Goal: Task Accomplishment & Management: Use online tool/utility

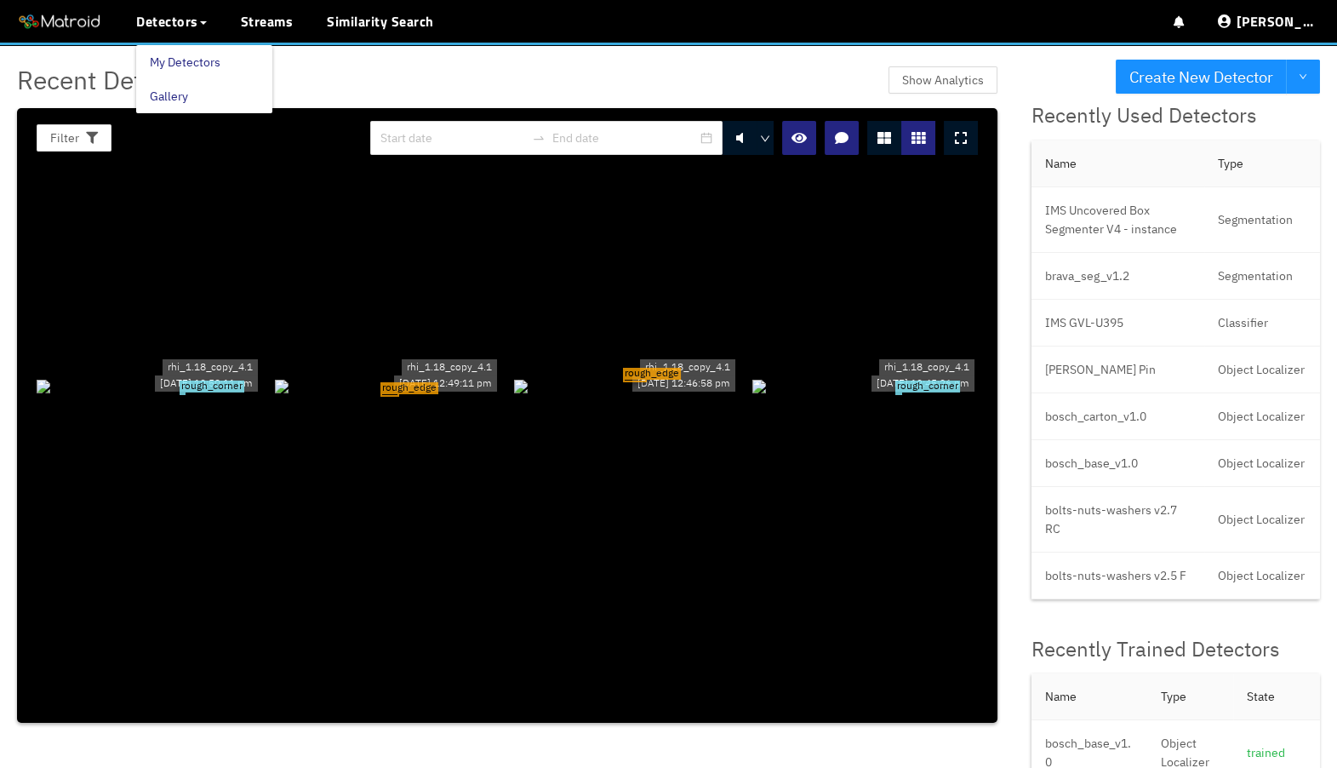
click at [165, 55] on link "My Detectors" at bounding box center [185, 62] width 71 height 34
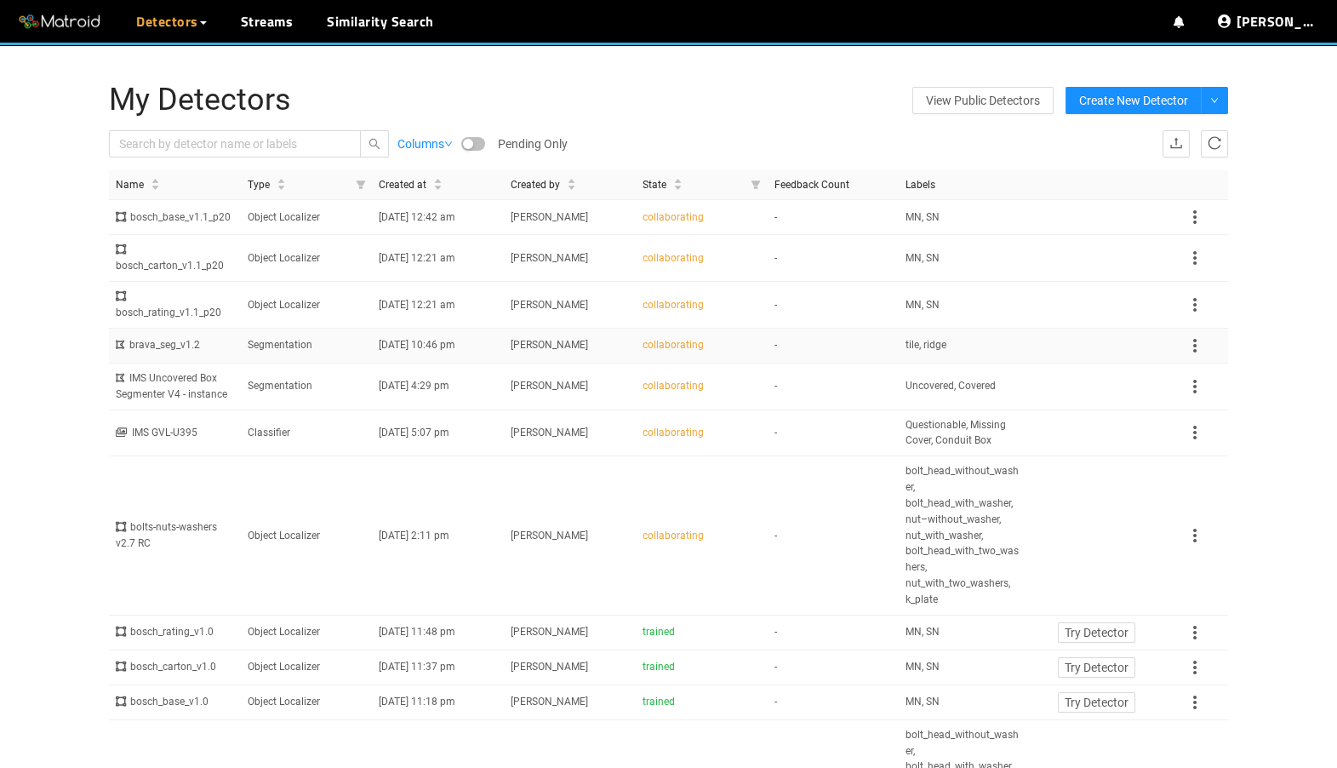
click at [367, 363] on td "Segmentation" at bounding box center [307, 346] width 132 height 35
click at [285, 364] on td "Segmentation" at bounding box center [307, 346] width 132 height 35
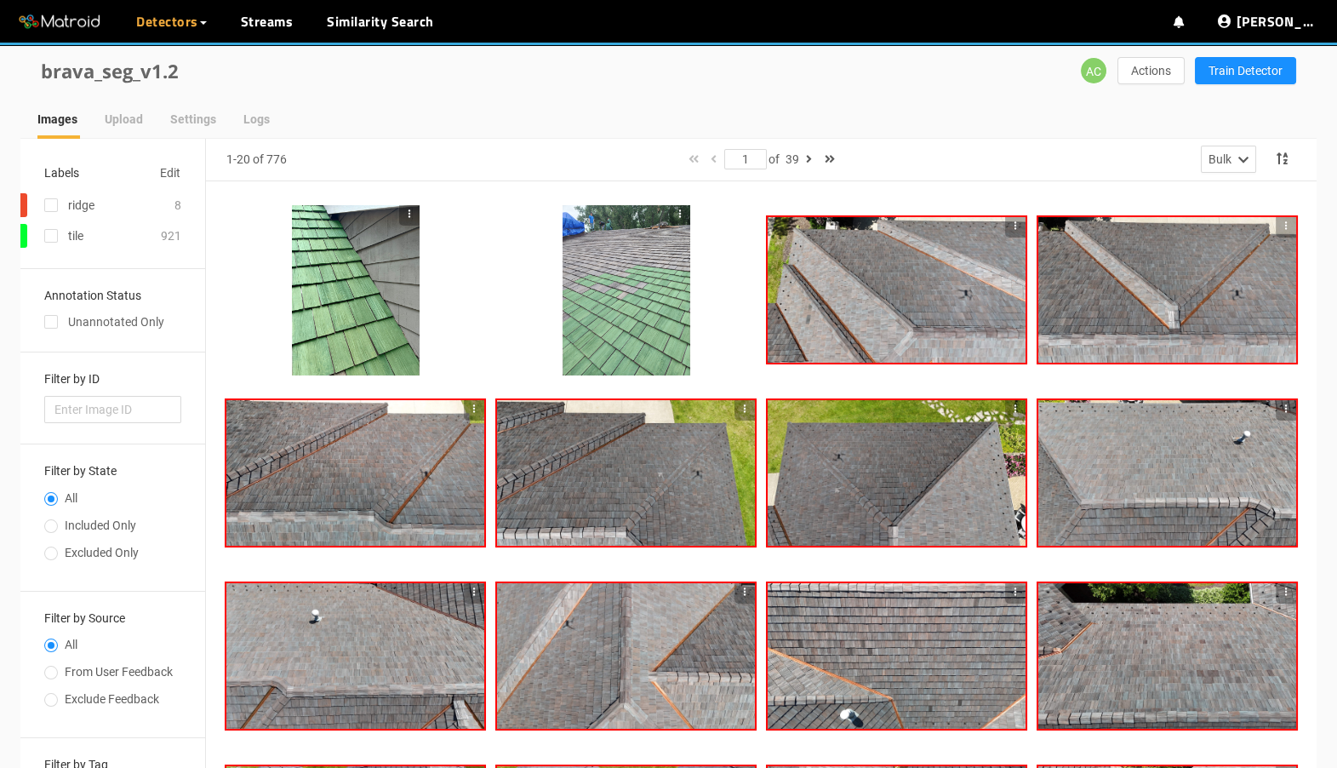
click at [115, 513] on label "All" at bounding box center [109, 502] width 130 height 27
click at [58, 506] on input "All" at bounding box center [51, 500] width 14 height 10
click at [118, 530] on span "Included Only" at bounding box center [100, 525] width 85 height 14
click at [58, 530] on input "Included Only" at bounding box center [51, 528] width 14 height 10
radio input "true"
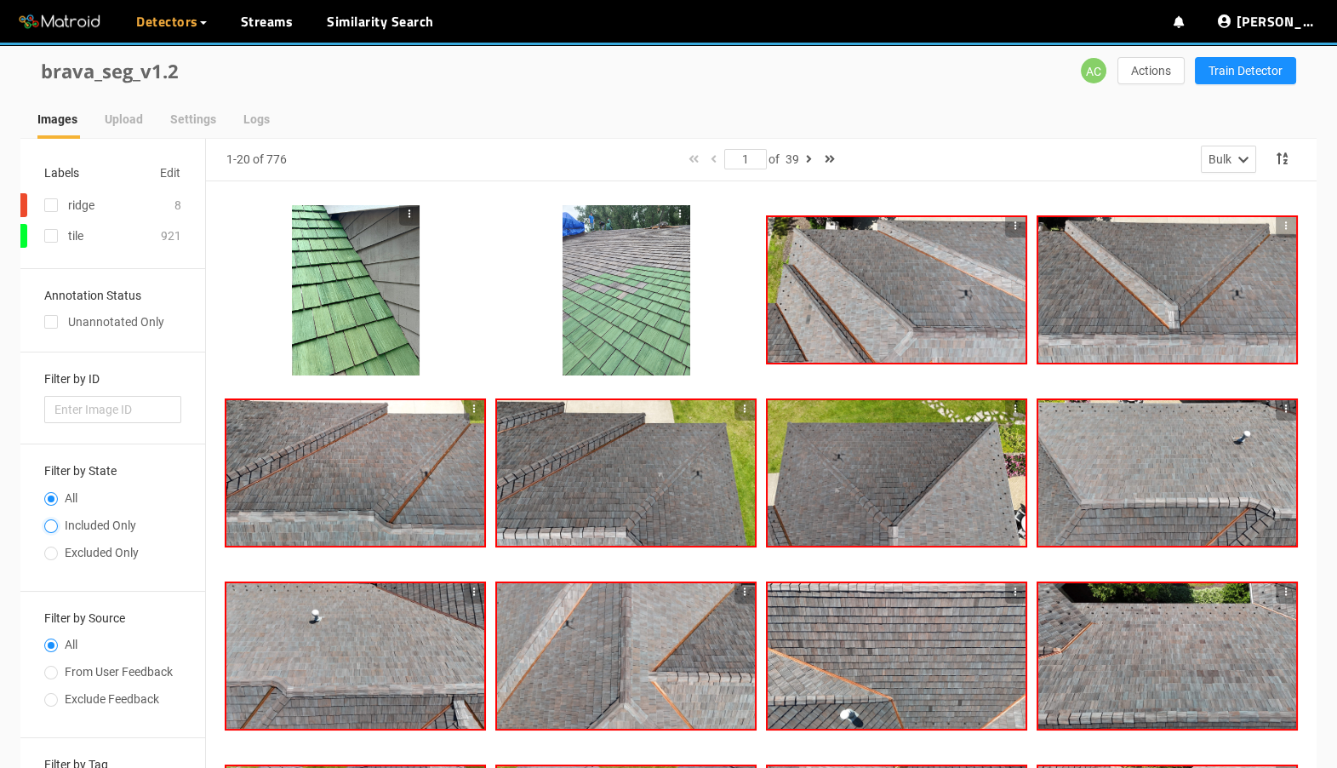
radio input "false"
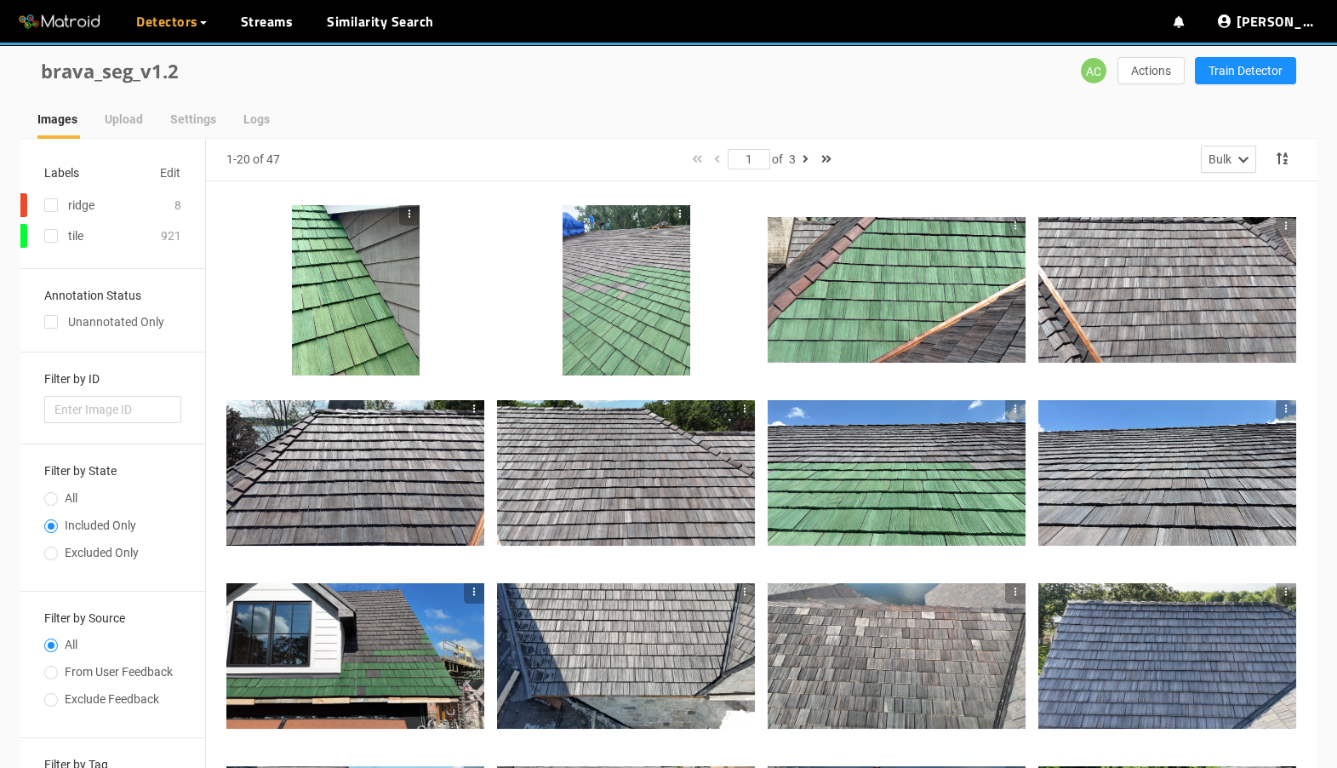
click at [123, 668] on span "From User Feedback" at bounding box center [119, 672] width 122 height 14
click at [58, 669] on input "From User Feedback" at bounding box center [51, 674] width 14 height 10
radio input "true"
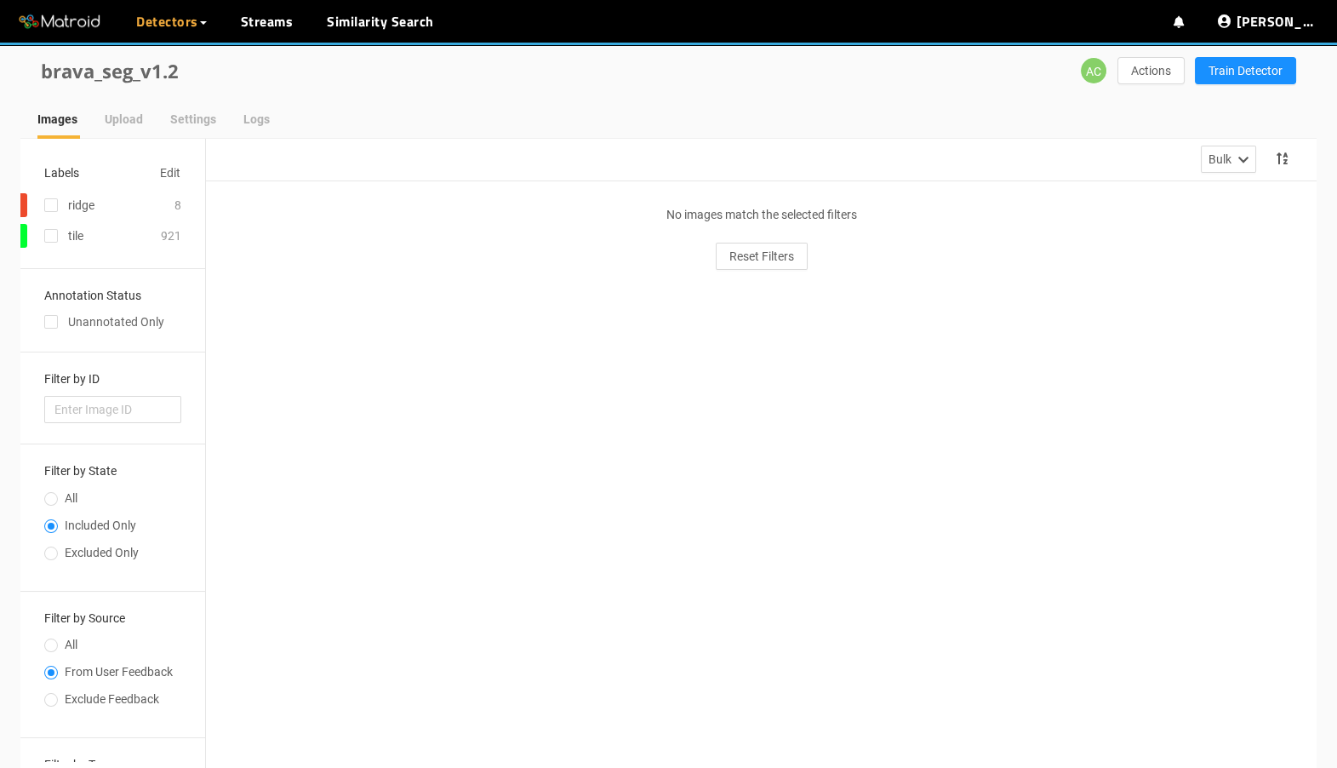
click at [99, 638] on label "All" at bounding box center [109, 648] width 130 height 27
click at [58, 642] on input "All" at bounding box center [51, 647] width 14 height 10
radio input "true"
radio input "false"
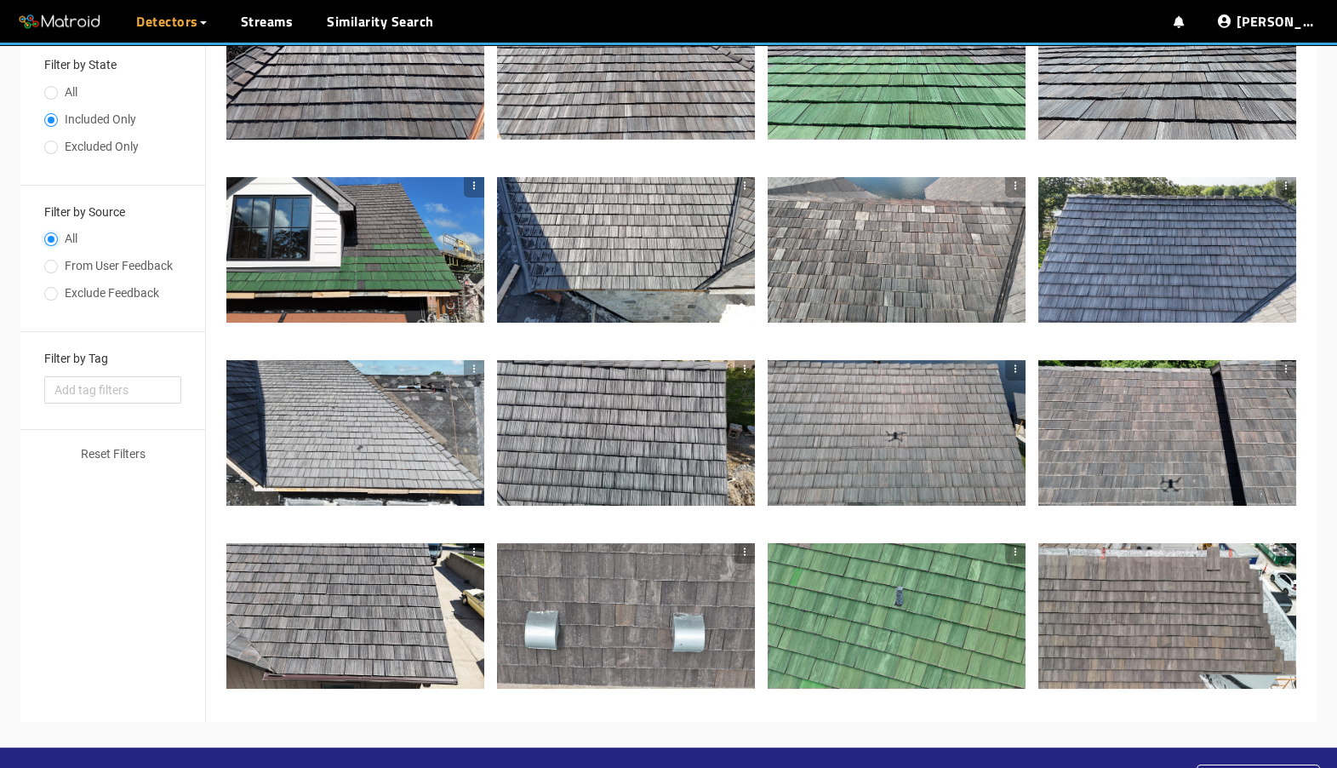
scroll to position [449, 0]
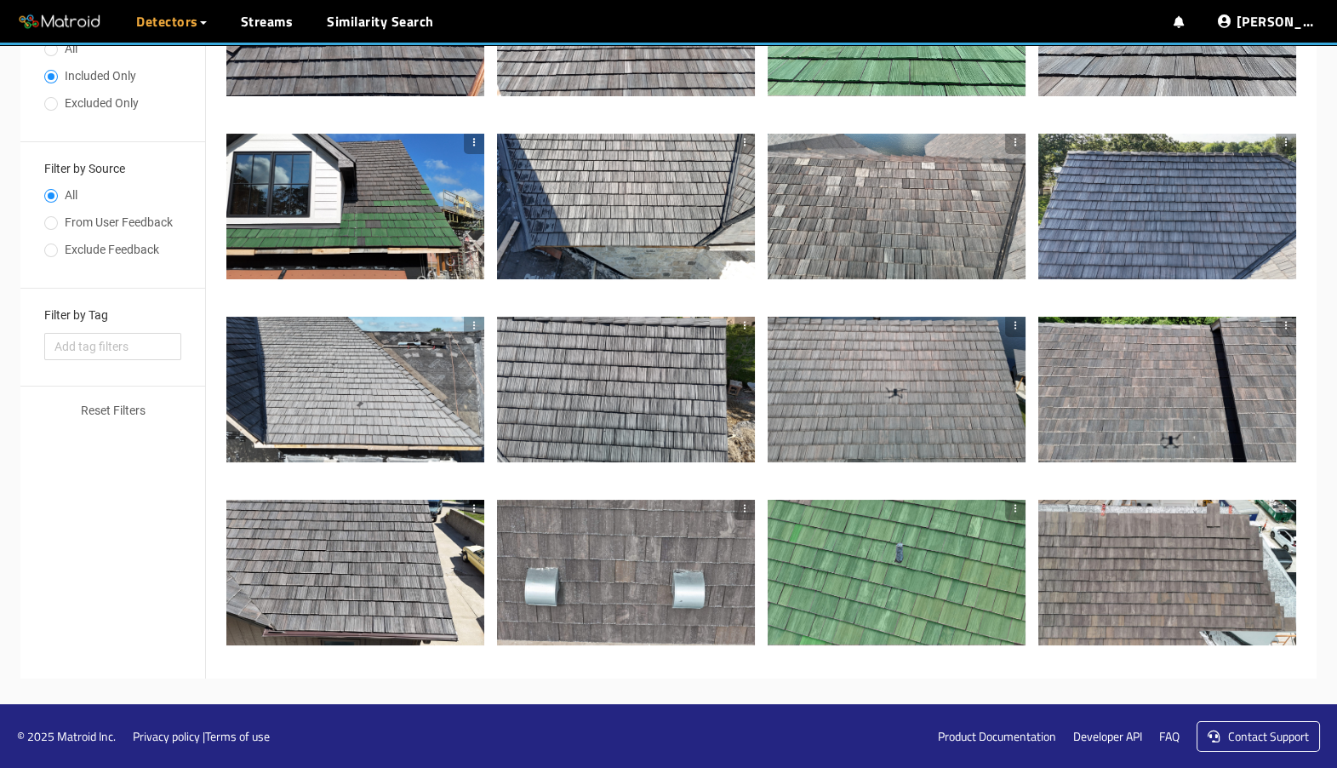
click at [599, 570] on div at bounding box center [626, 572] width 258 height 145
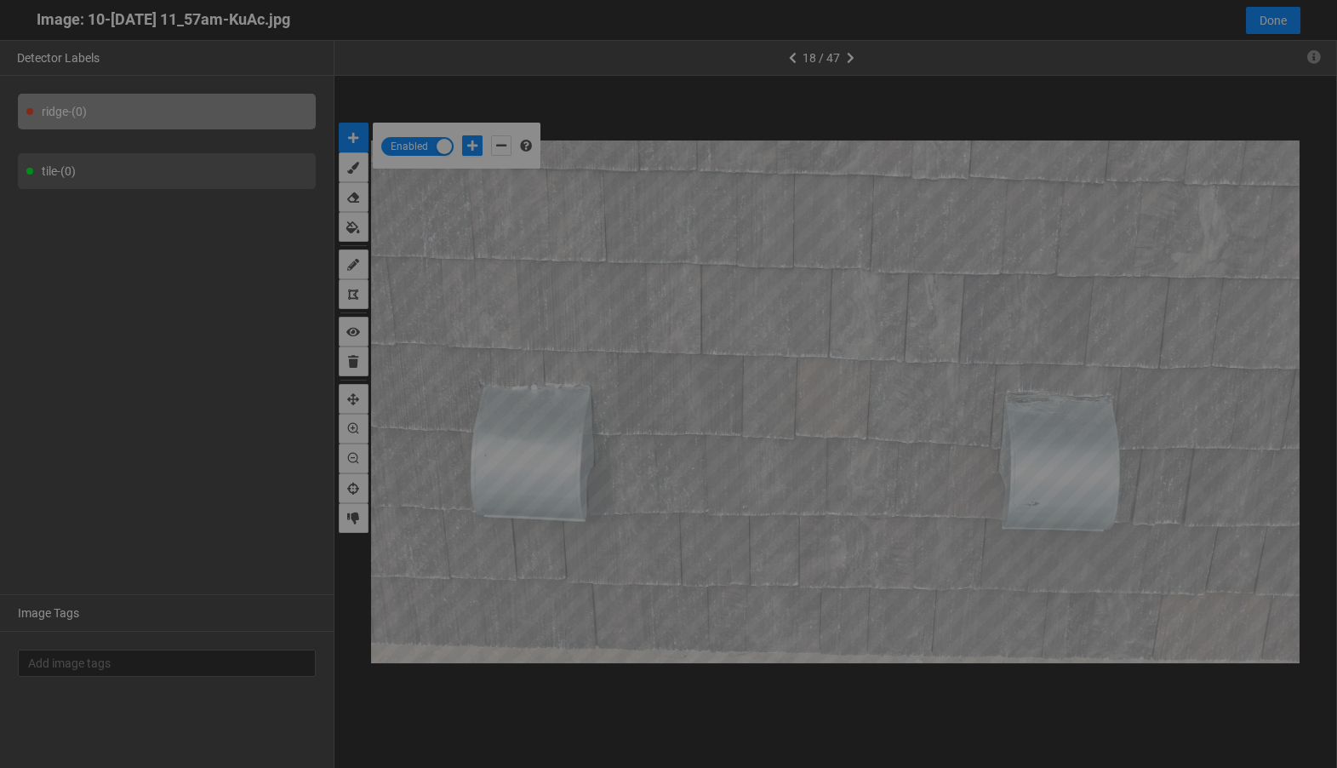
scroll to position [758, 0]
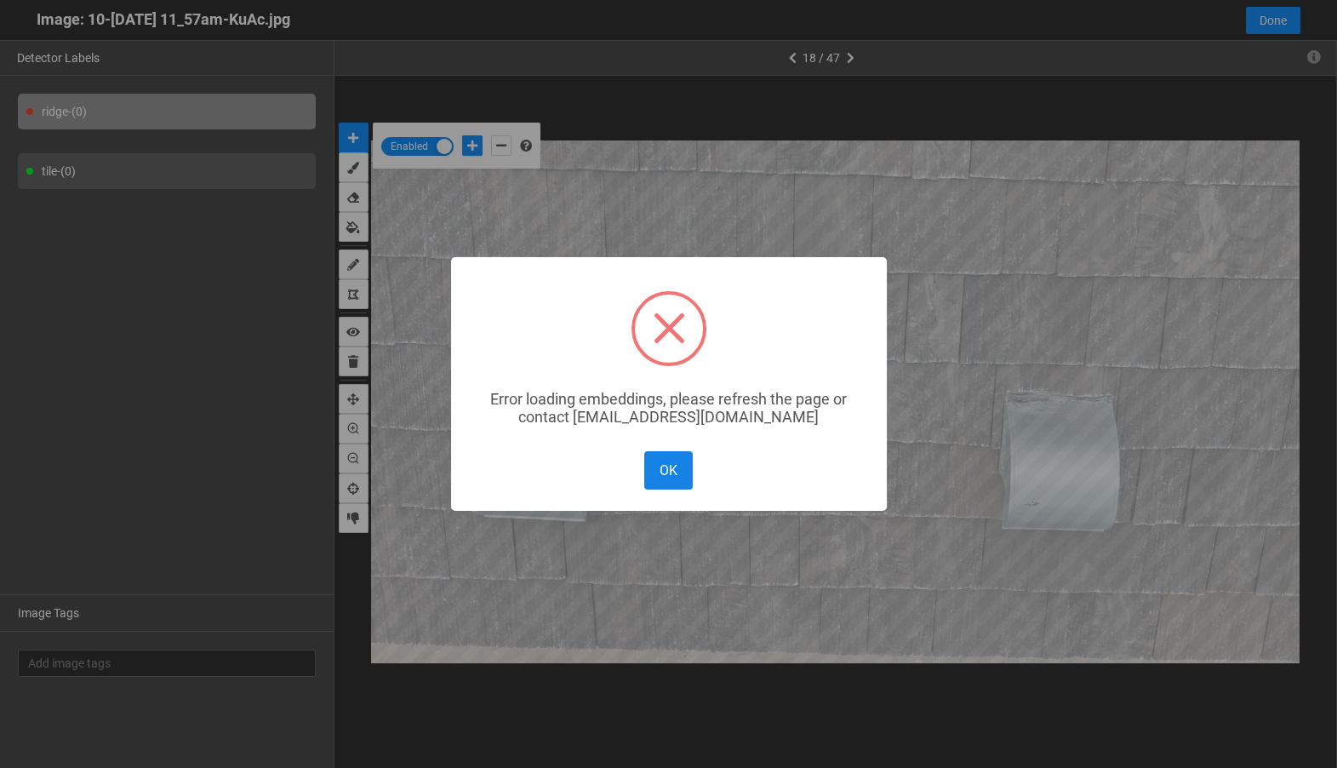
click at [683, 478] on button "OK" at bounding box center [668, 470] width 48 height 38
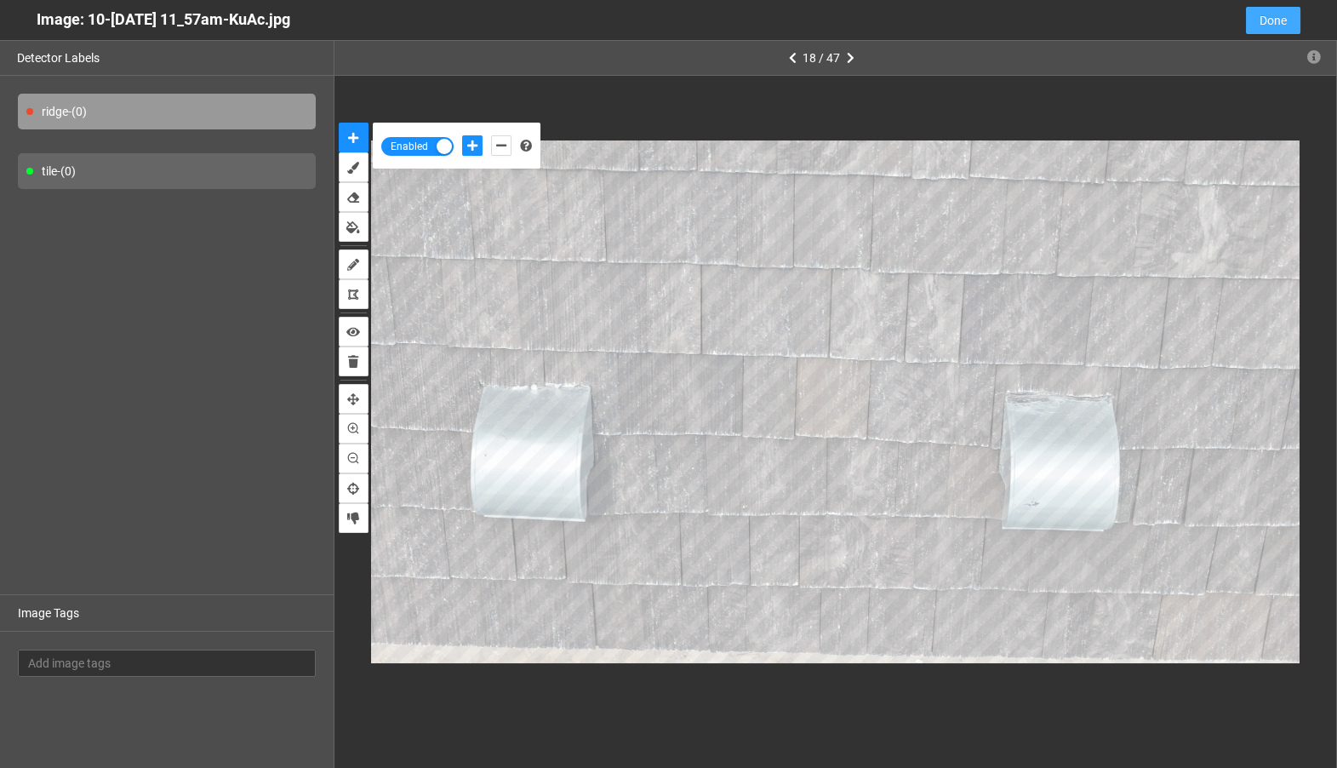
click at [1265, 31] on button "Done" at bounding box center [1273, 20] width 54 height 27
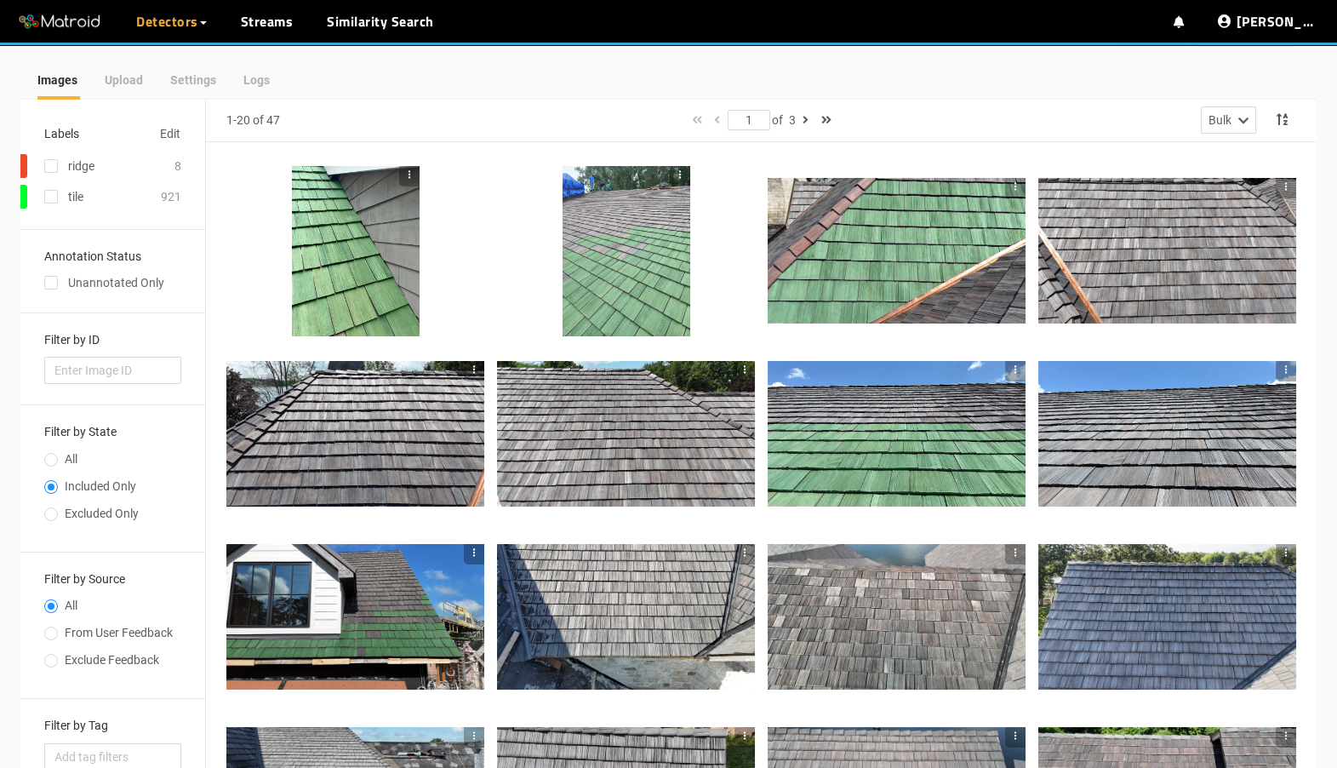
scroll to position [0, 0]
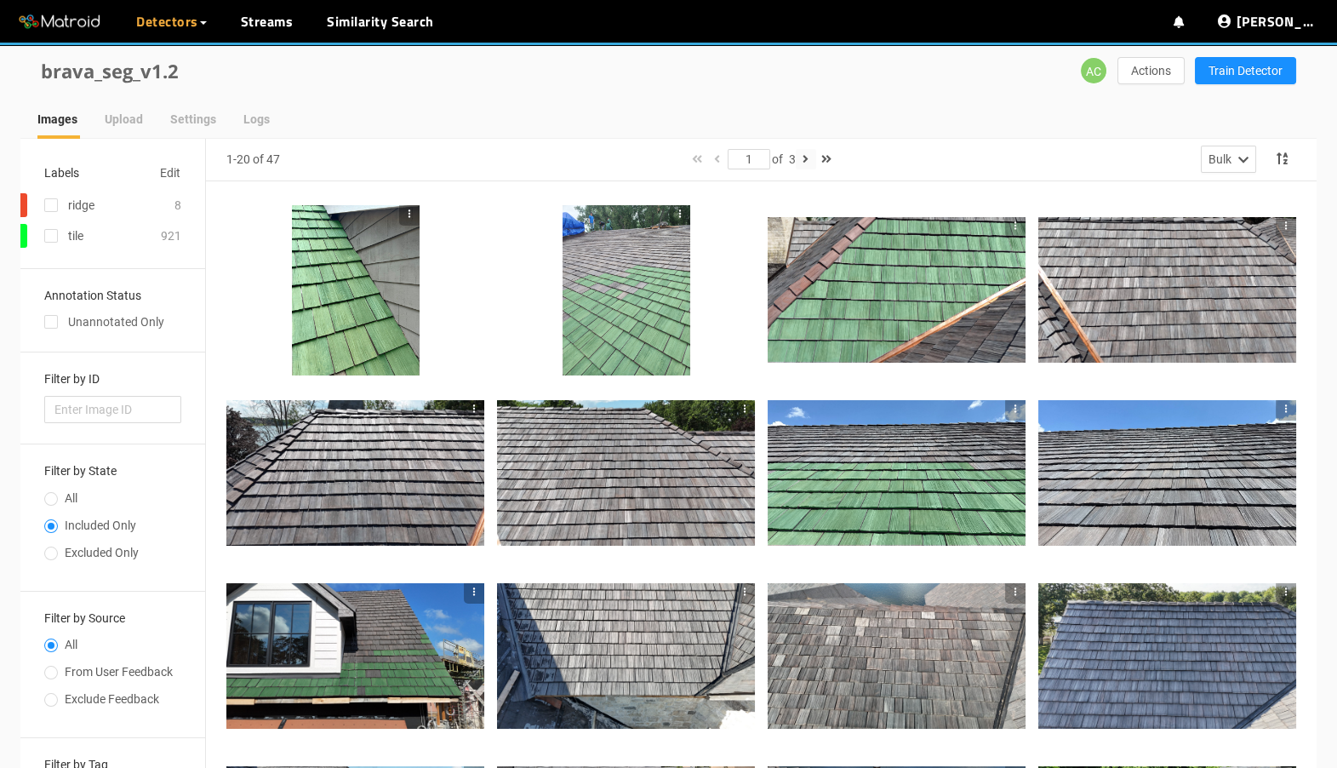
click at [807, 157] on icon "button" at bounding box center [806, 159] width 6 height 12
type input "2"
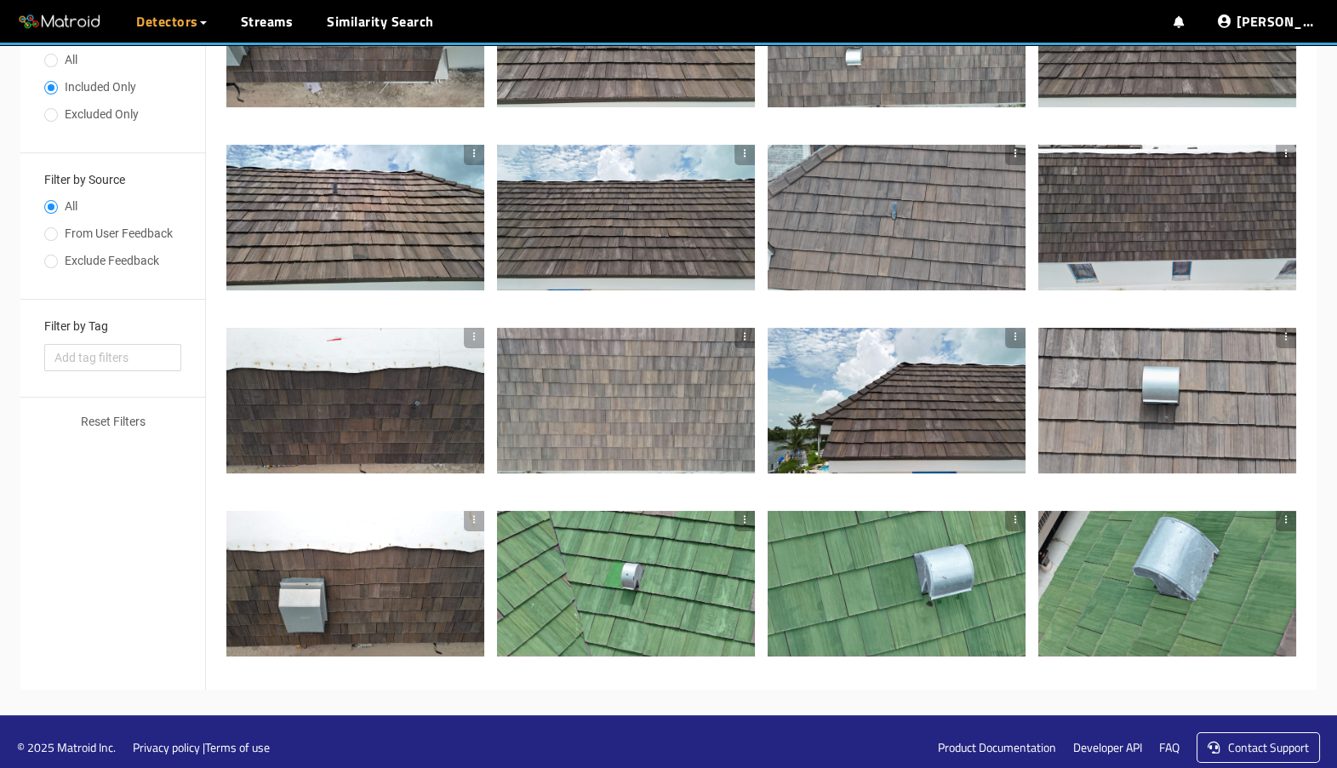
scroll to position [449, 0]
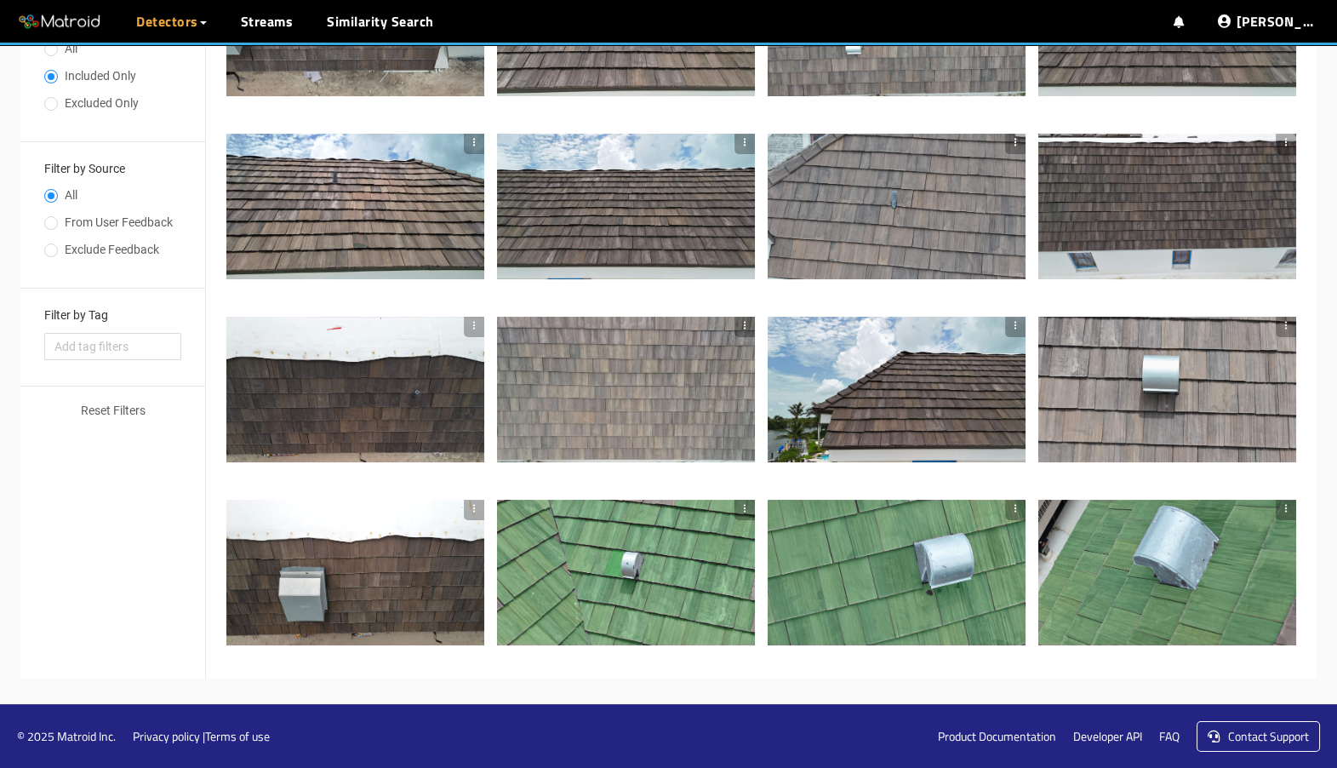
click at [362, 592] on div at bounding box center [355, 572] width 258 height 145
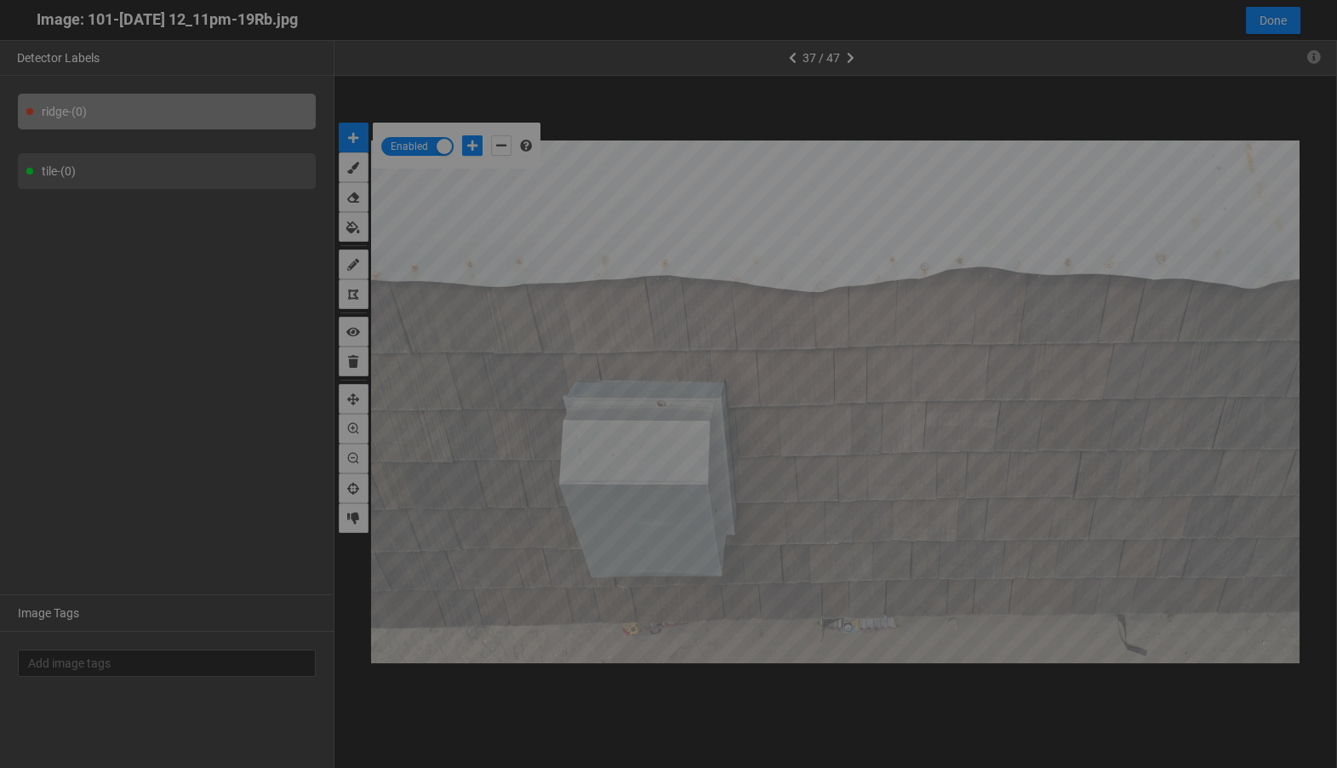
scroll to position [758, 0]
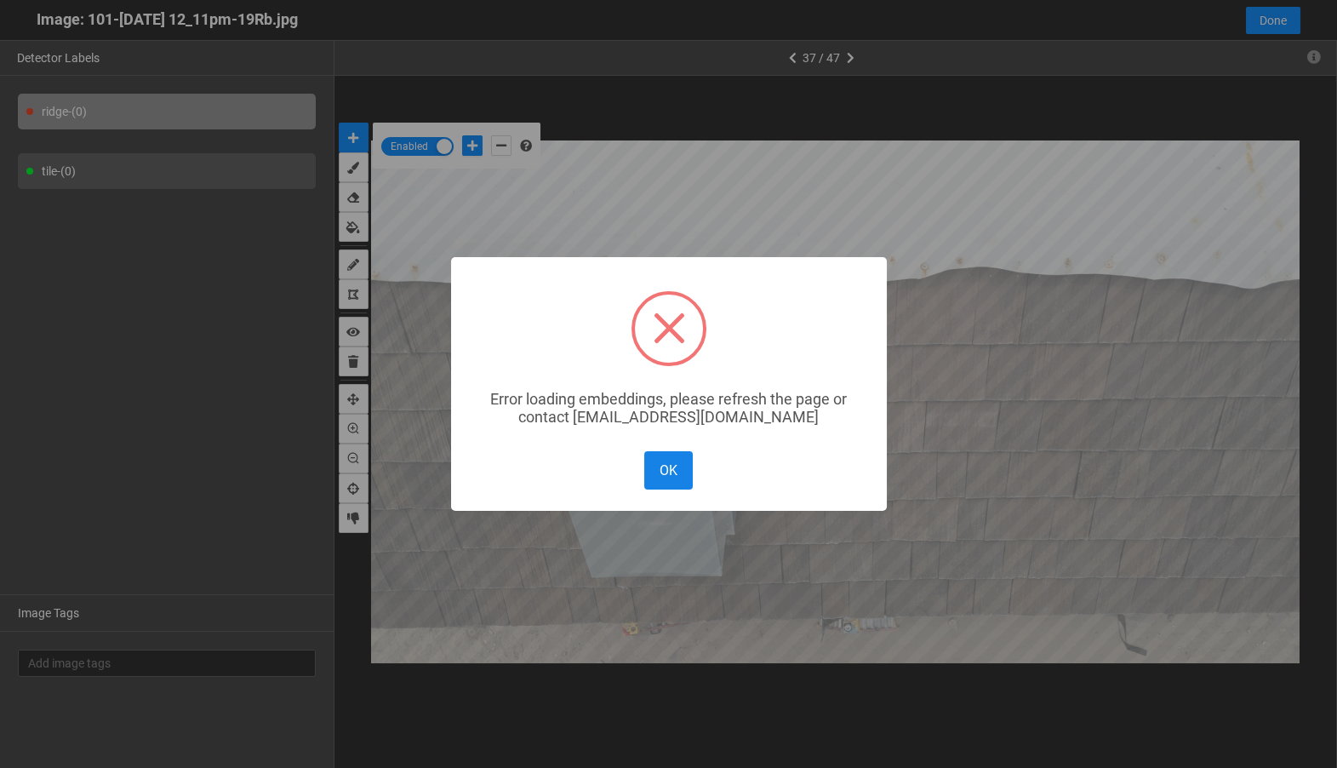
click at [669, 489] on button "OK" at bounding box center [668, 470] width 48 height 38
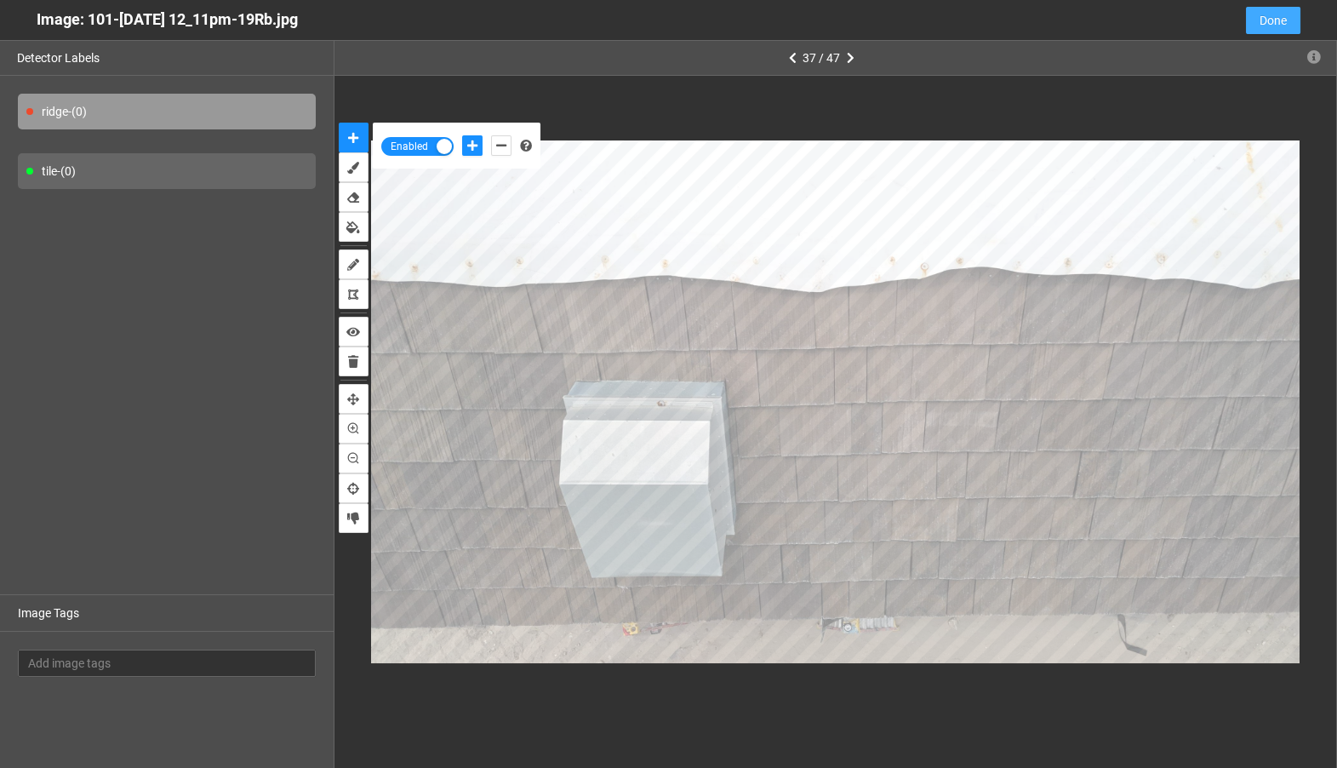
click at [1254, 31] on button "Done" at bounding box center [1273, 20] width 54 height 27
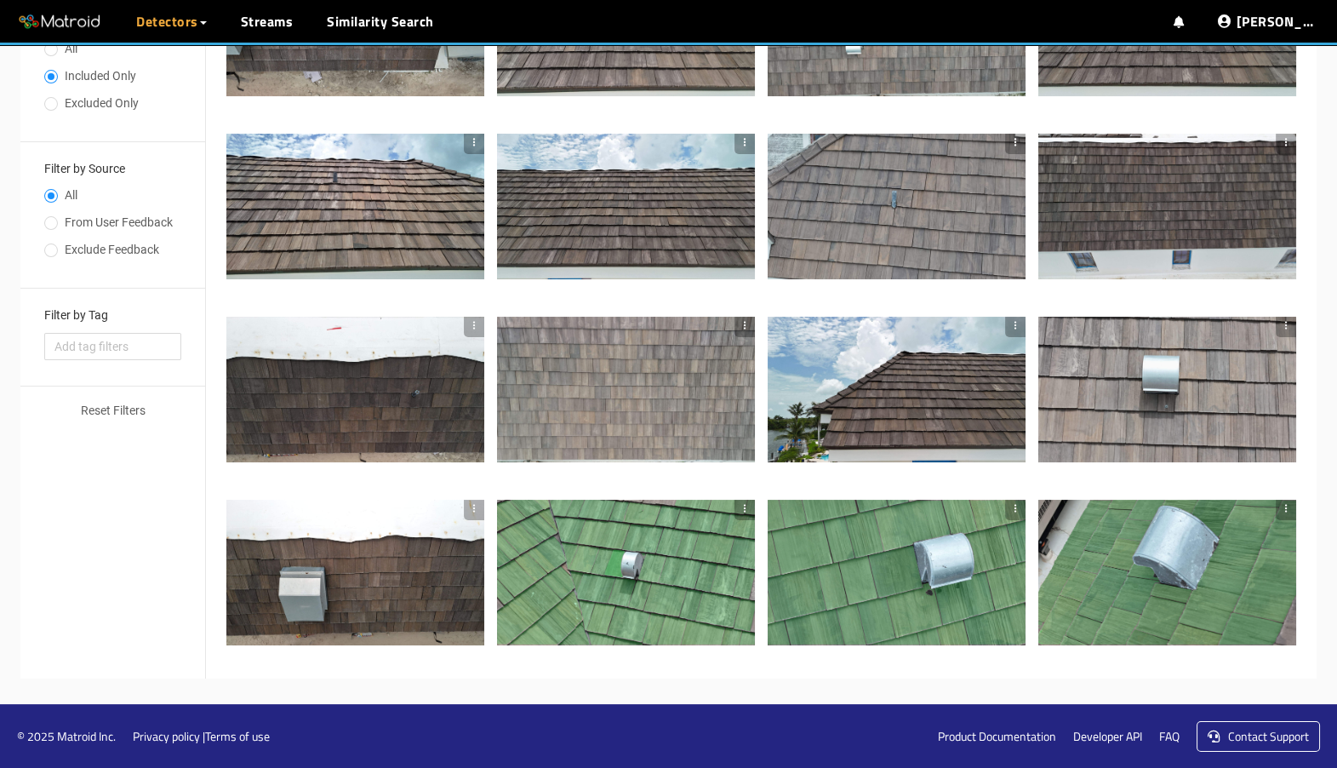
click at [1268, 93] on div at bounding box center [1168, 23] width 258 height 145
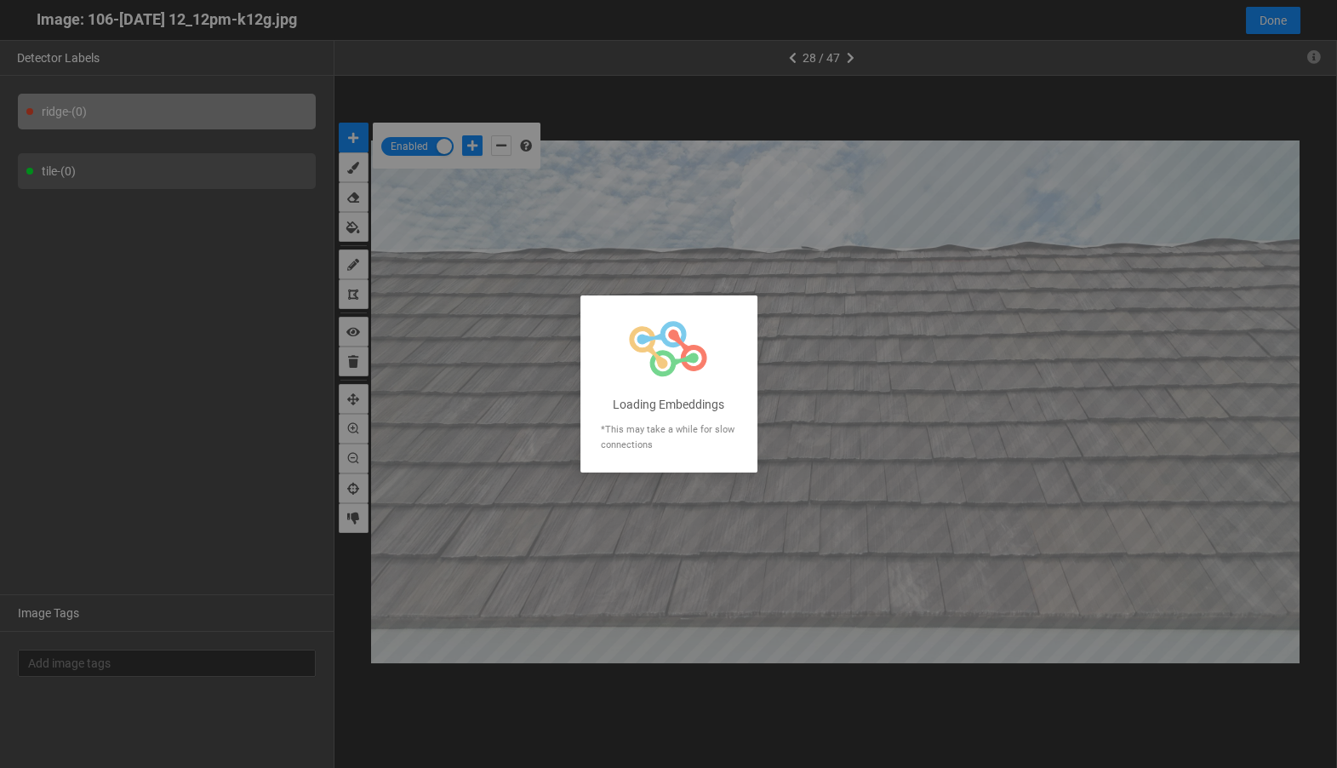
click at [1284, 28] on div at bounding box center [668, 384] width 1337 height 768
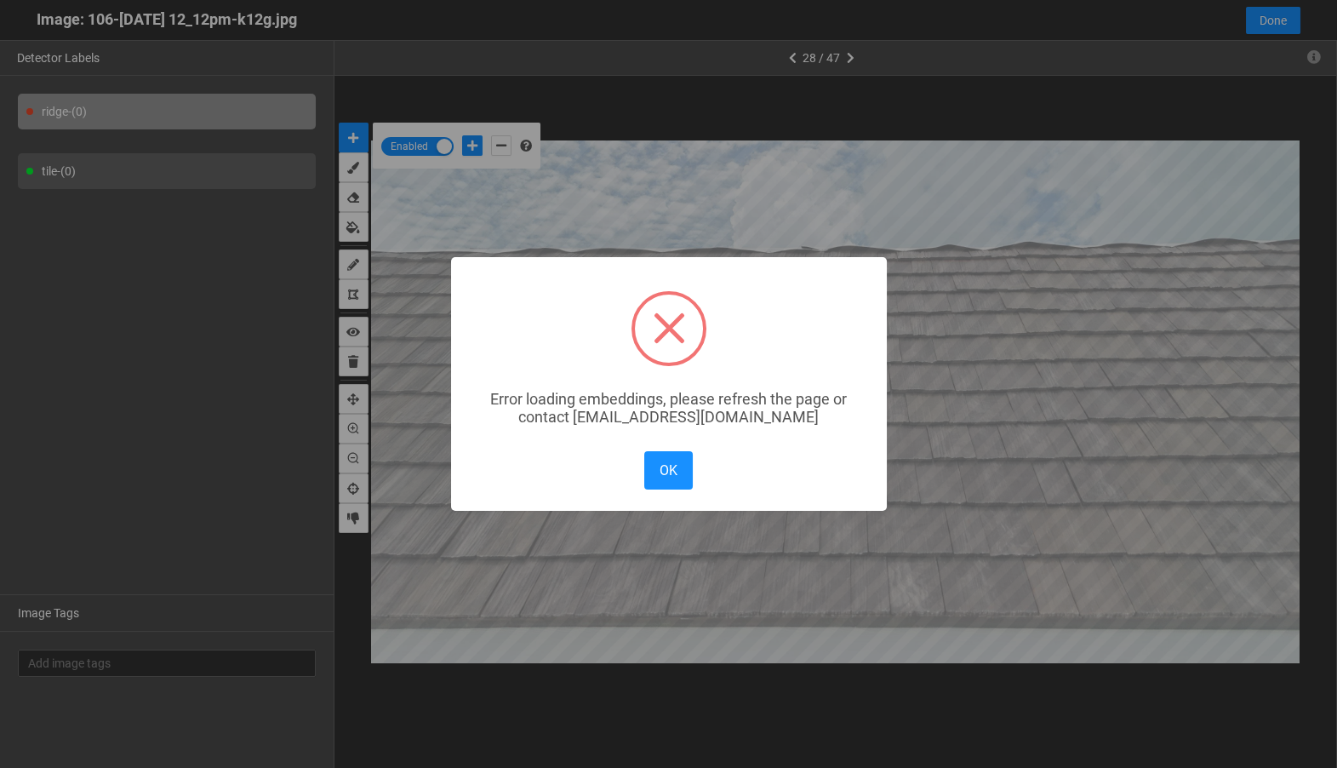
click at [1281, 27] on div "× Error loading embeddings, please refresh the page or contact solutions@matroi…" at bounding box center [668, 384] width 1337 height 768
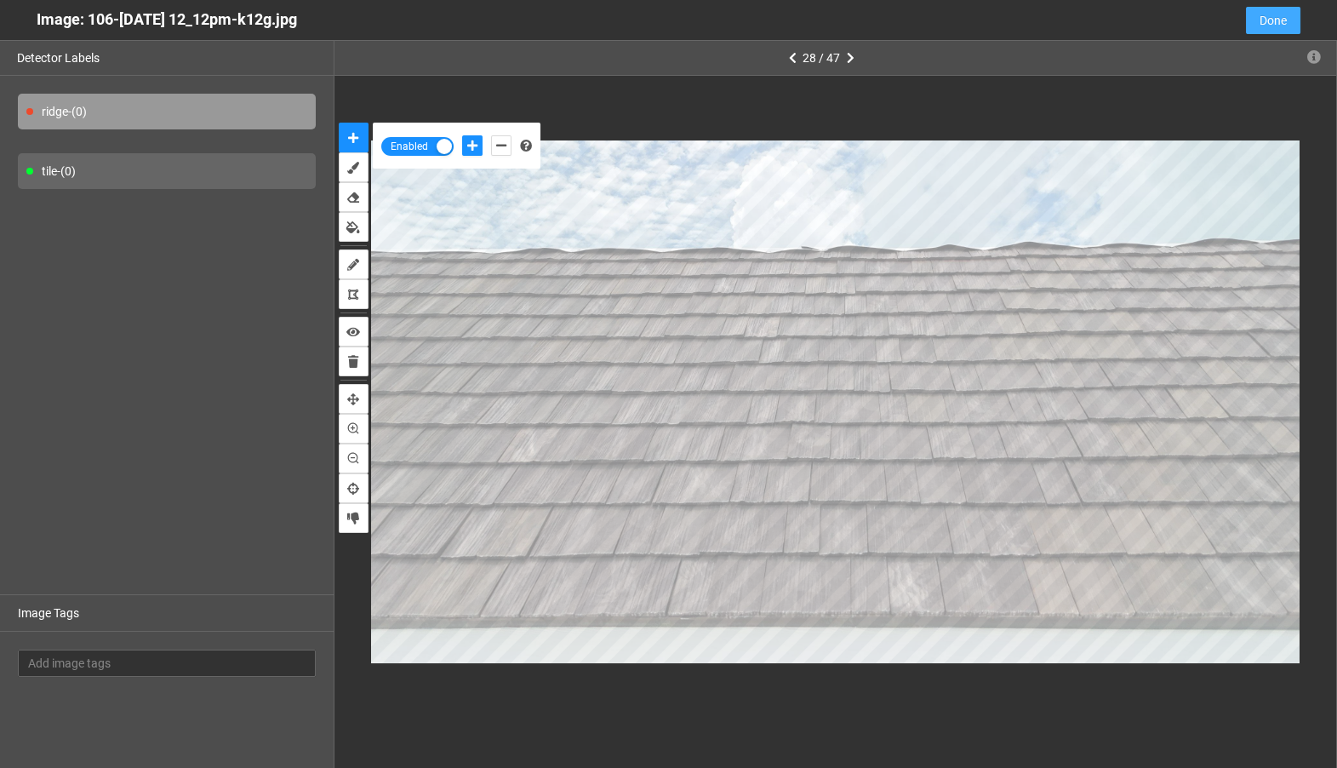
click at [1277, 25] on span "Done" at bounding box center [1273, 20] width 27 height 19
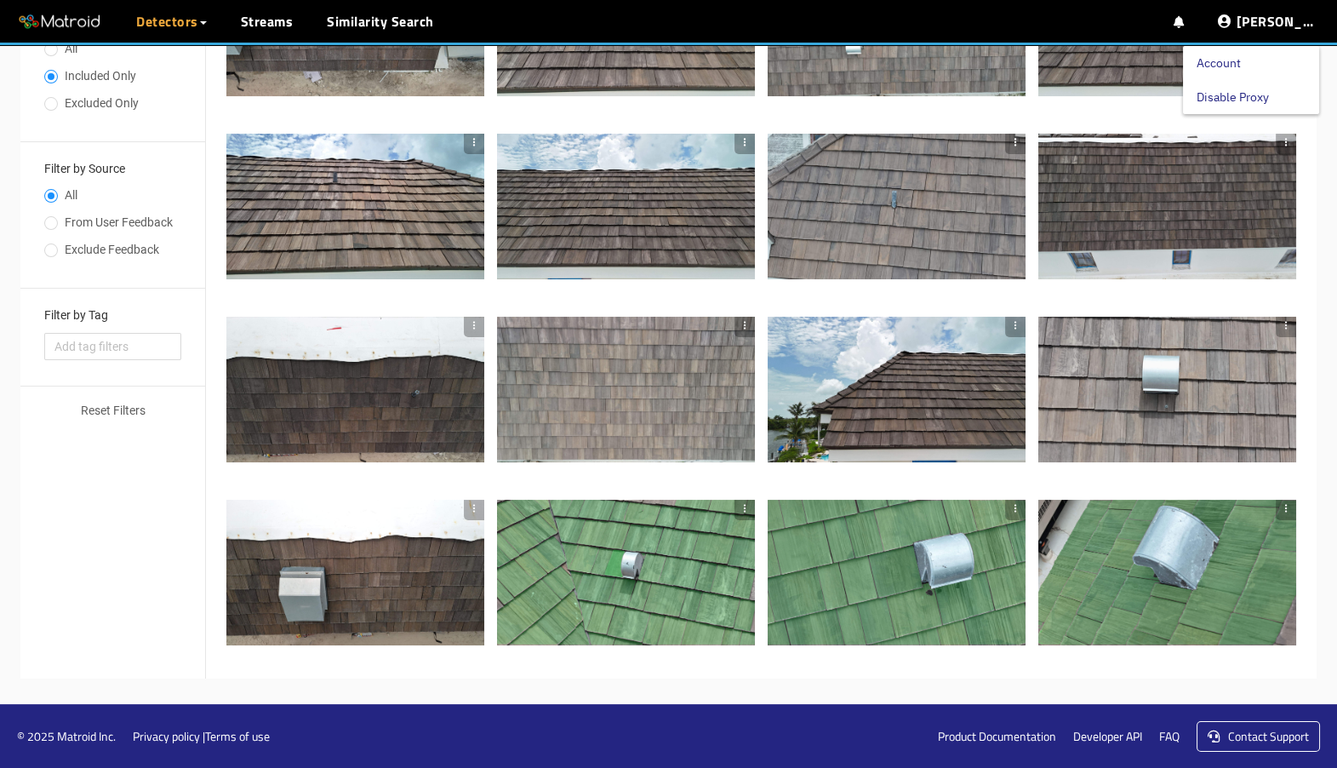
click at [1261, 99] on link "Disable Proxy" at bounding box center [1233, 97] width 72 height 34
